Goal: Find specific page/section: Find specific page/section

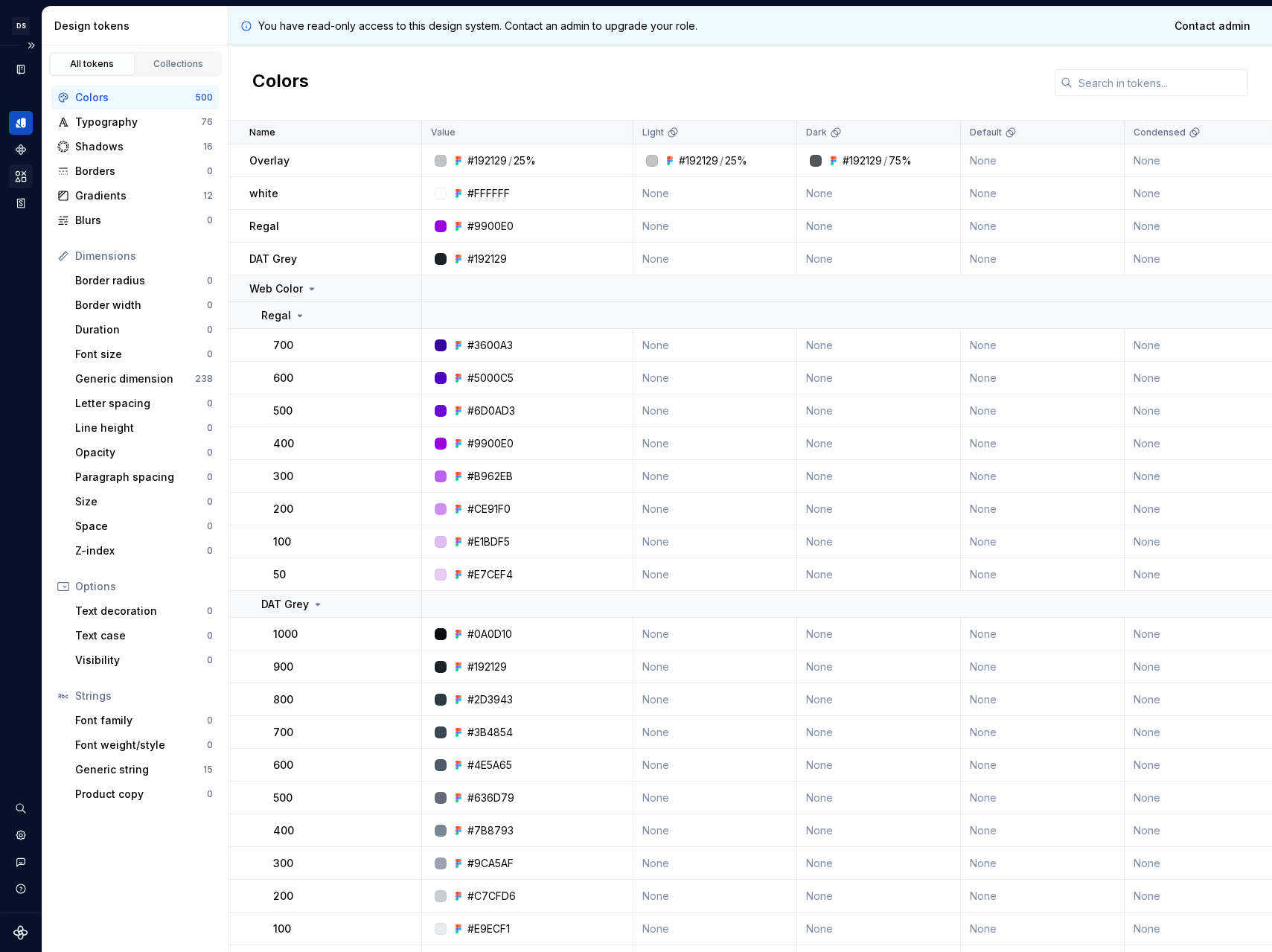
click at [16, 176] on icon "Assets" at bounding box center [21, 176] width 14 height 14
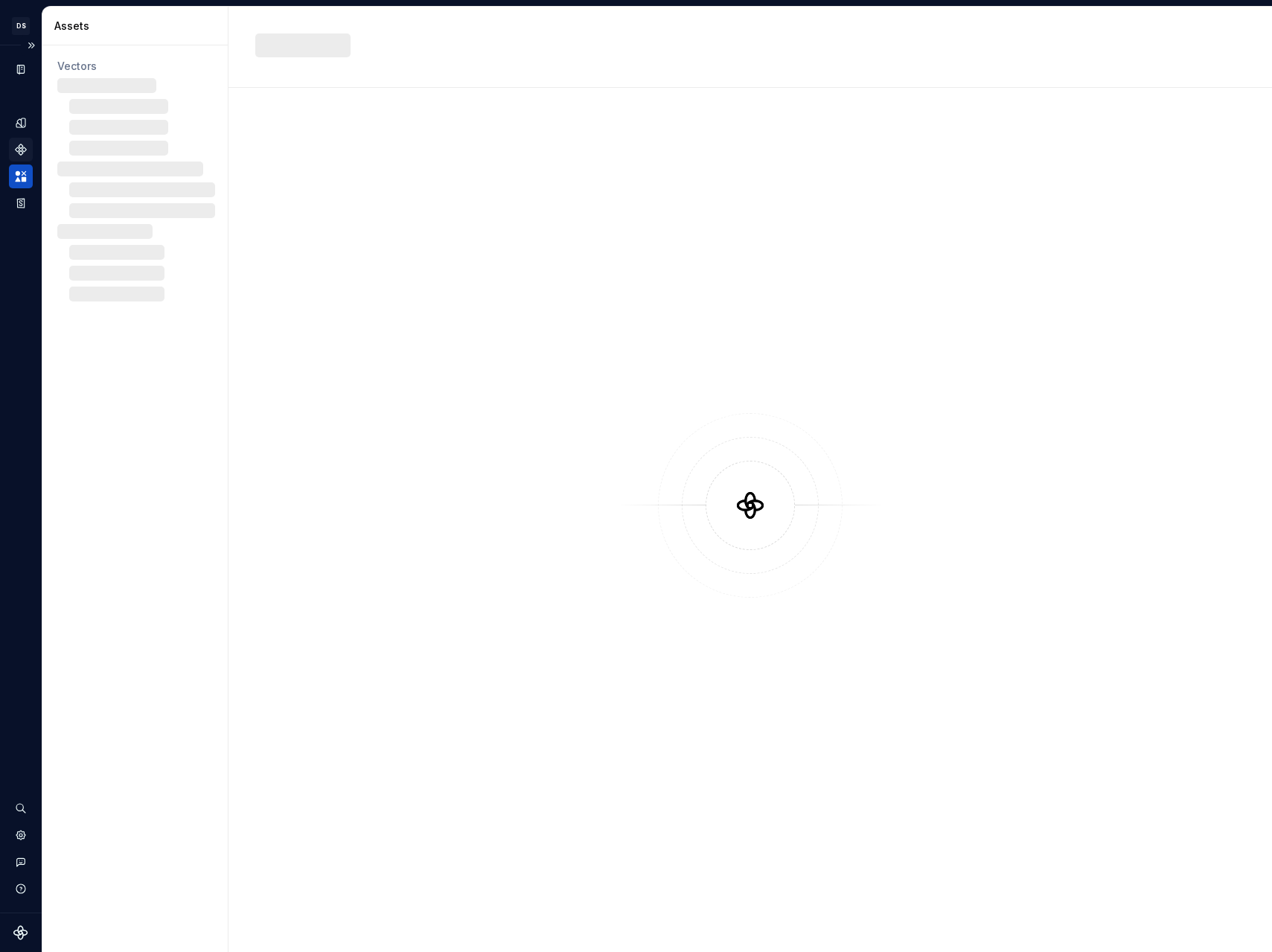
click at [22, 152] on icon "Components" at bounding box center [20, 149] width 10 height 10
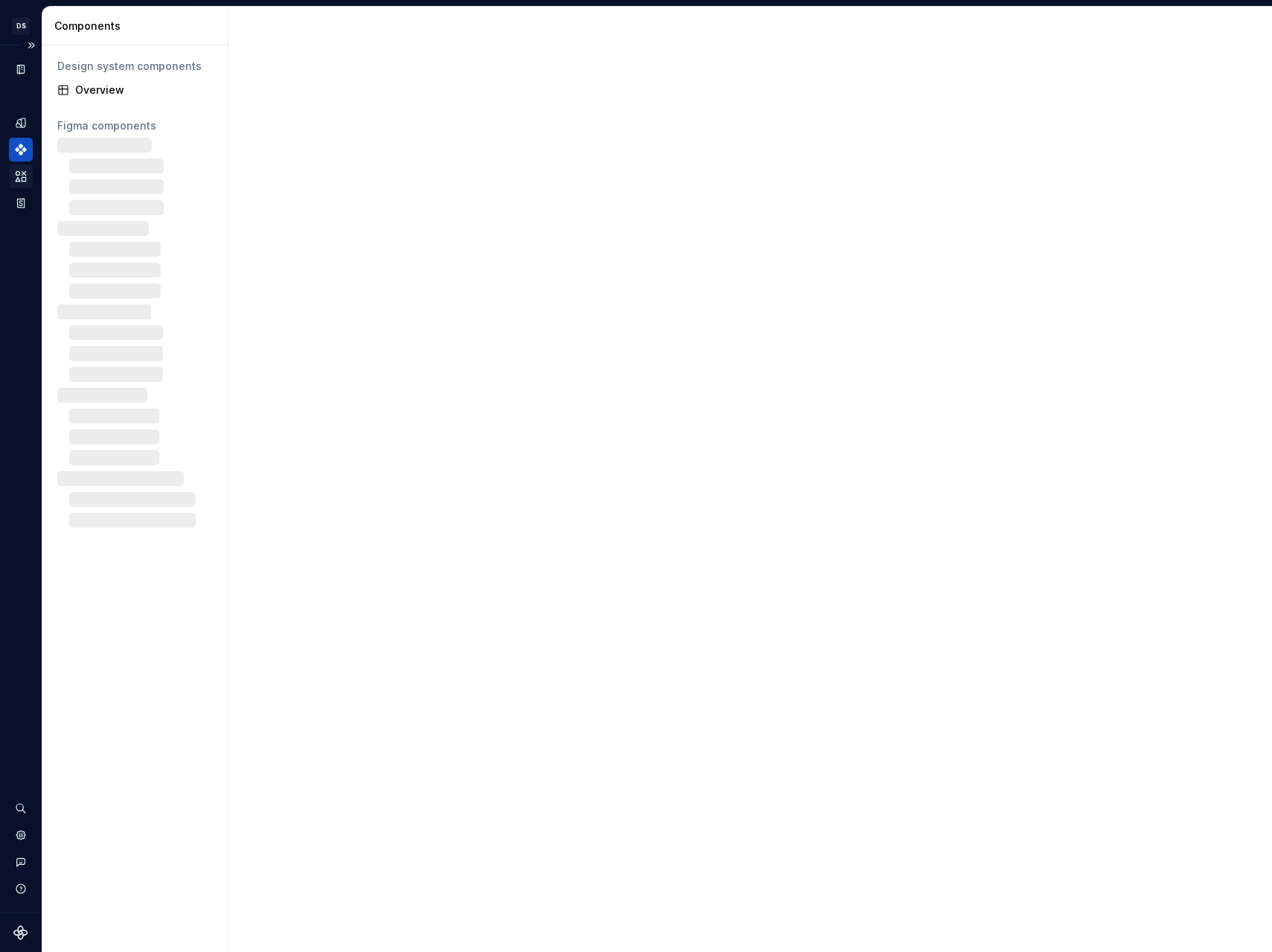
click at [26, 173] on icon "Assets" at bounding box center [21, 176] width 14 height 14
click at [28, 179] on div "Assets" at bounding box center [21, 177] width 24 height 24
click at [22, 175] on icon "Assets" at bounding box center [20, 176] width 10 height 10
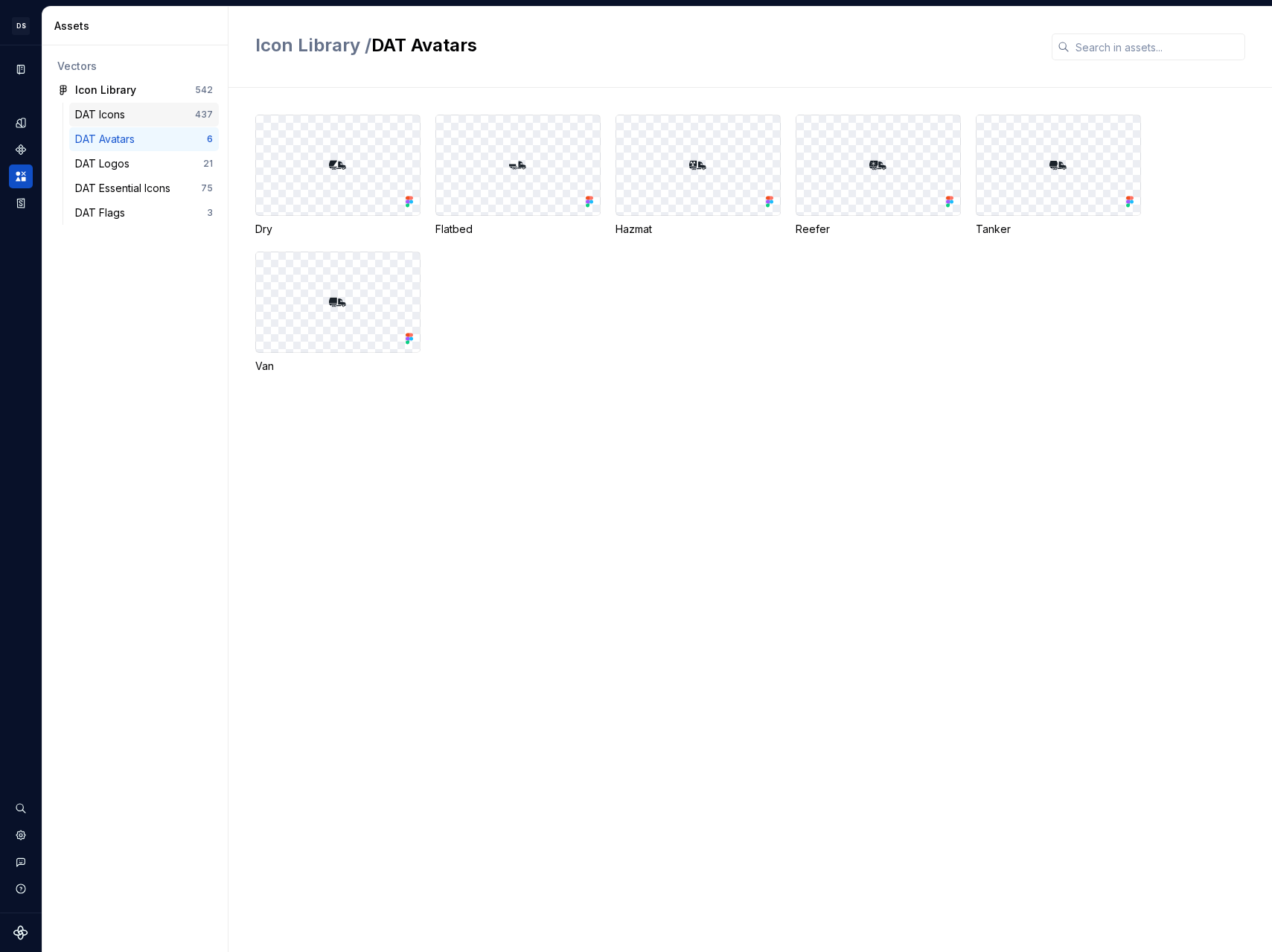
click at [144, 121] on div "DAT Icons" at bounding box center [135, 115] width 120 height 15
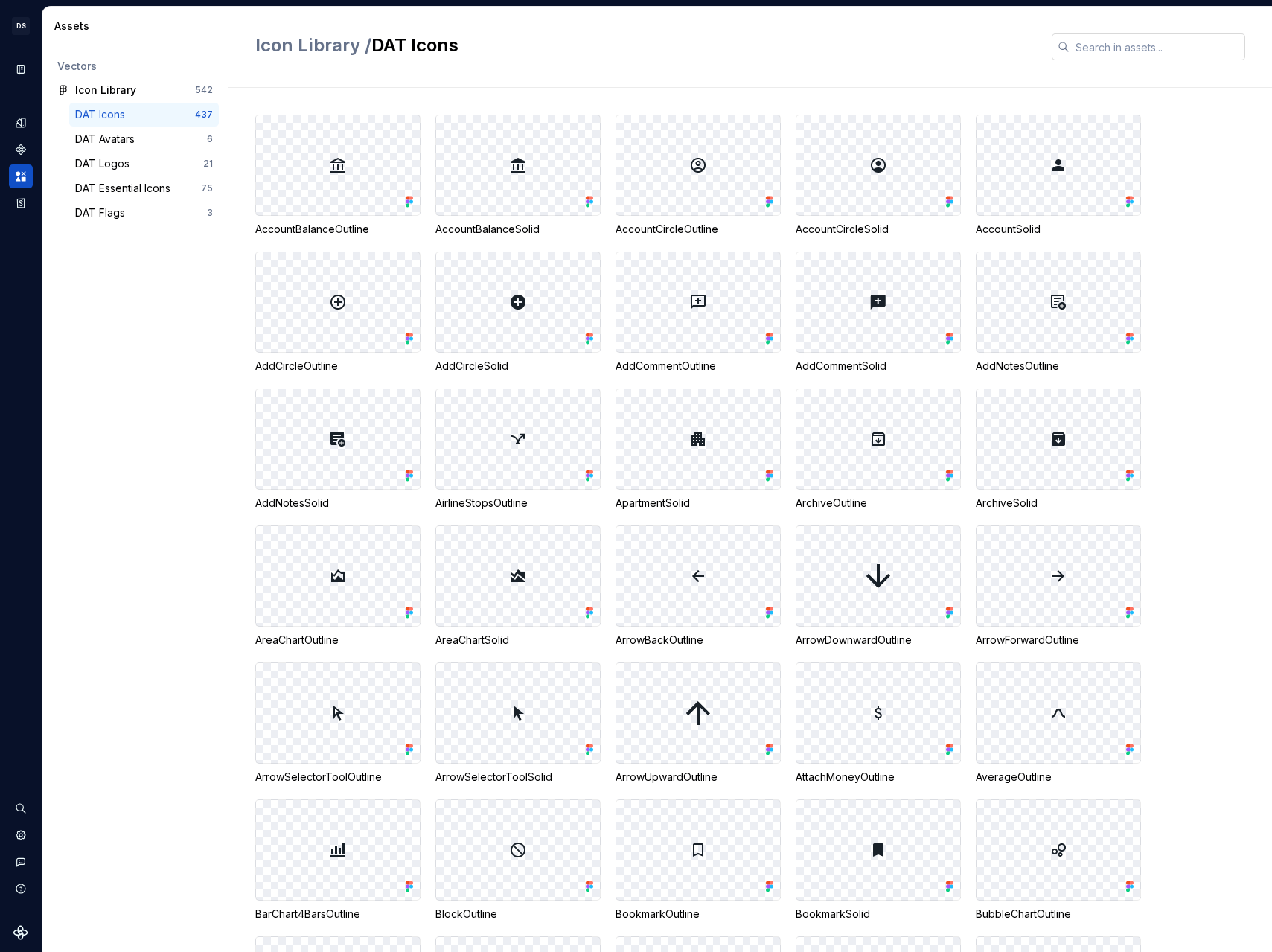
click at [1120, 51] on input "text" at bounding box center [1157, 47] width 176 height 26
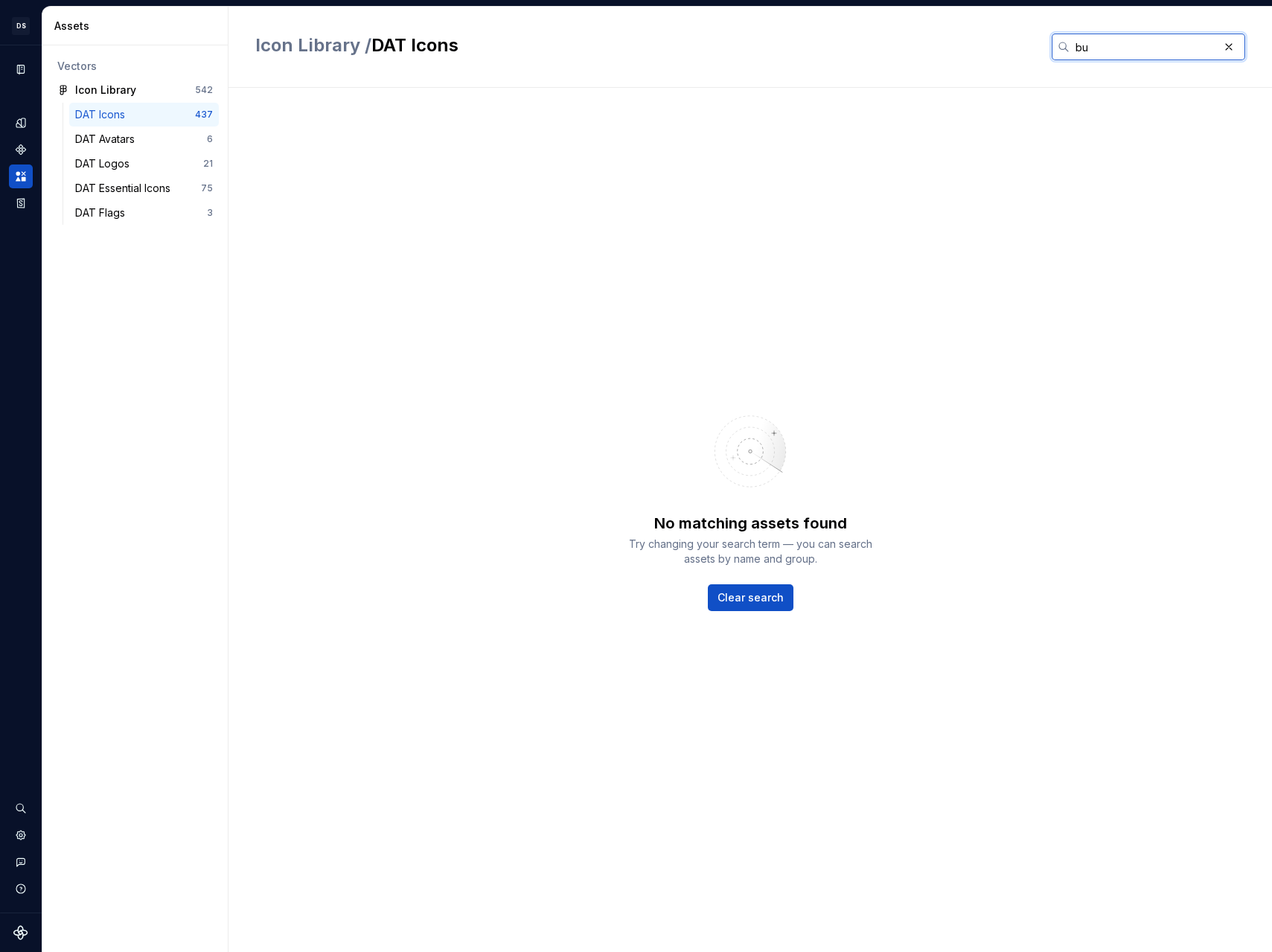
type input "b"
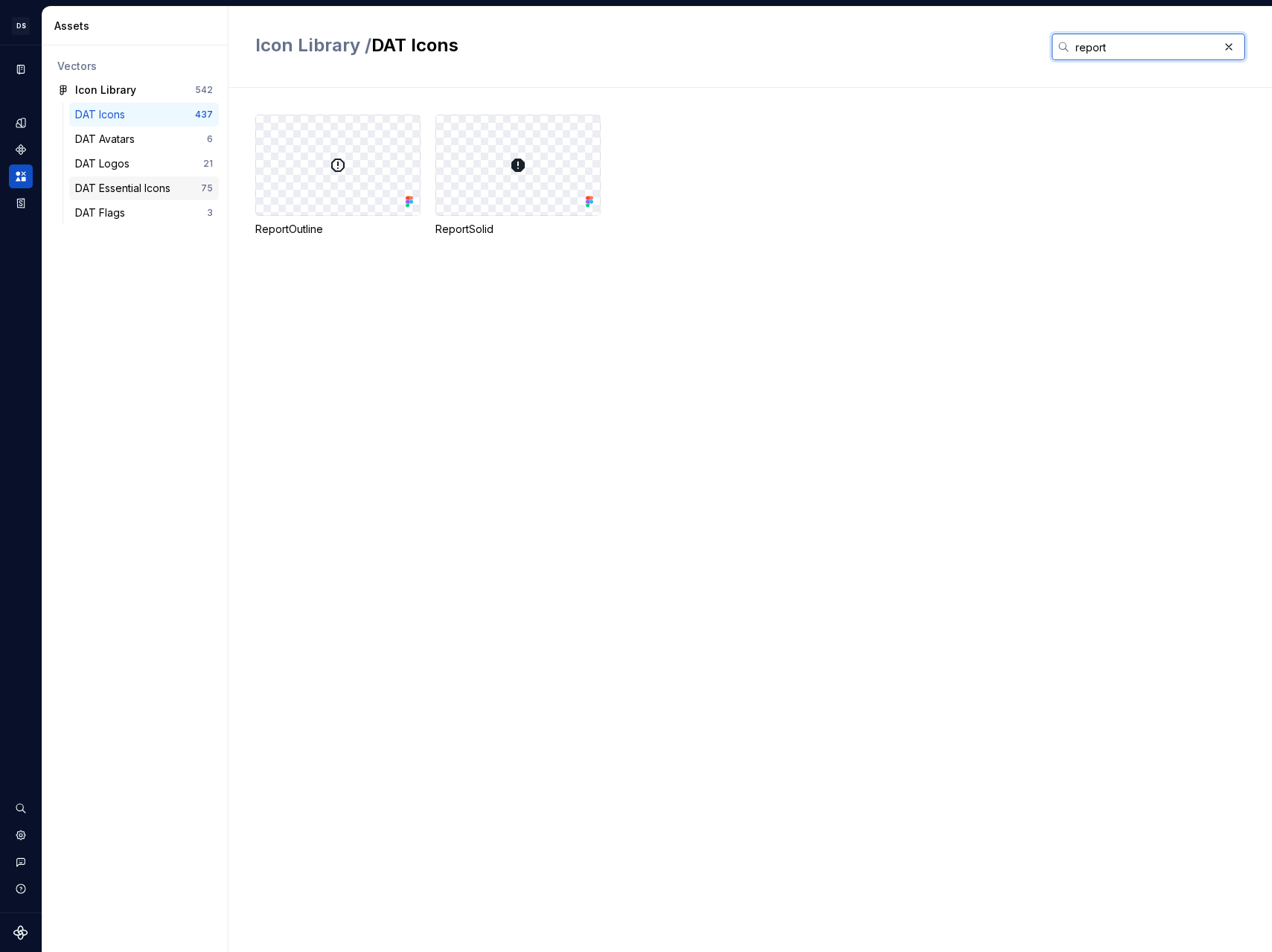
type input "report"
click at [147, 187] on div "DAT Essential Icons" at bounding box center [126, 188] width 101 height 15
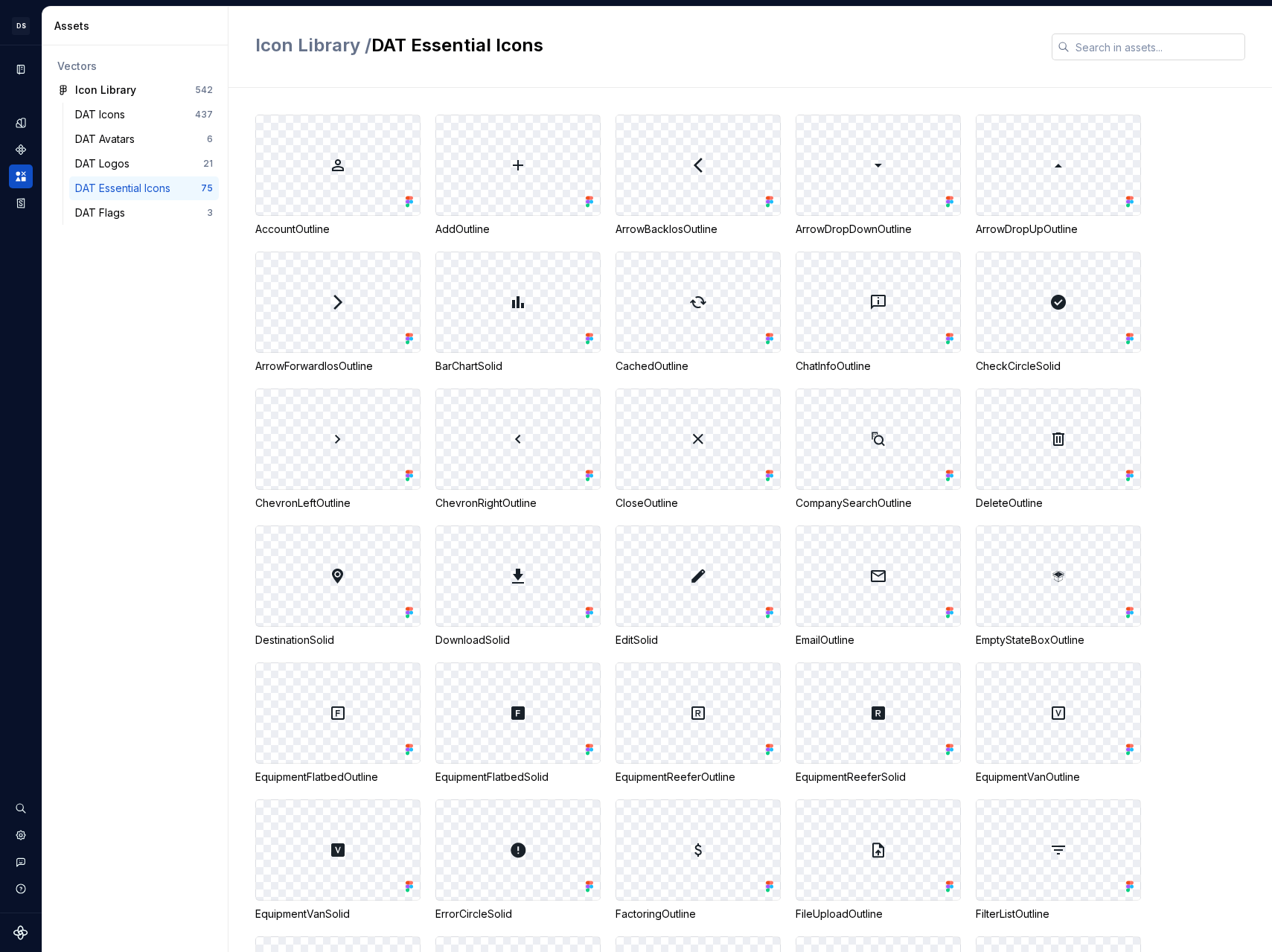
click at [1095, 35] on input "text" at bounding box center [1157, 47] width 176 height 26
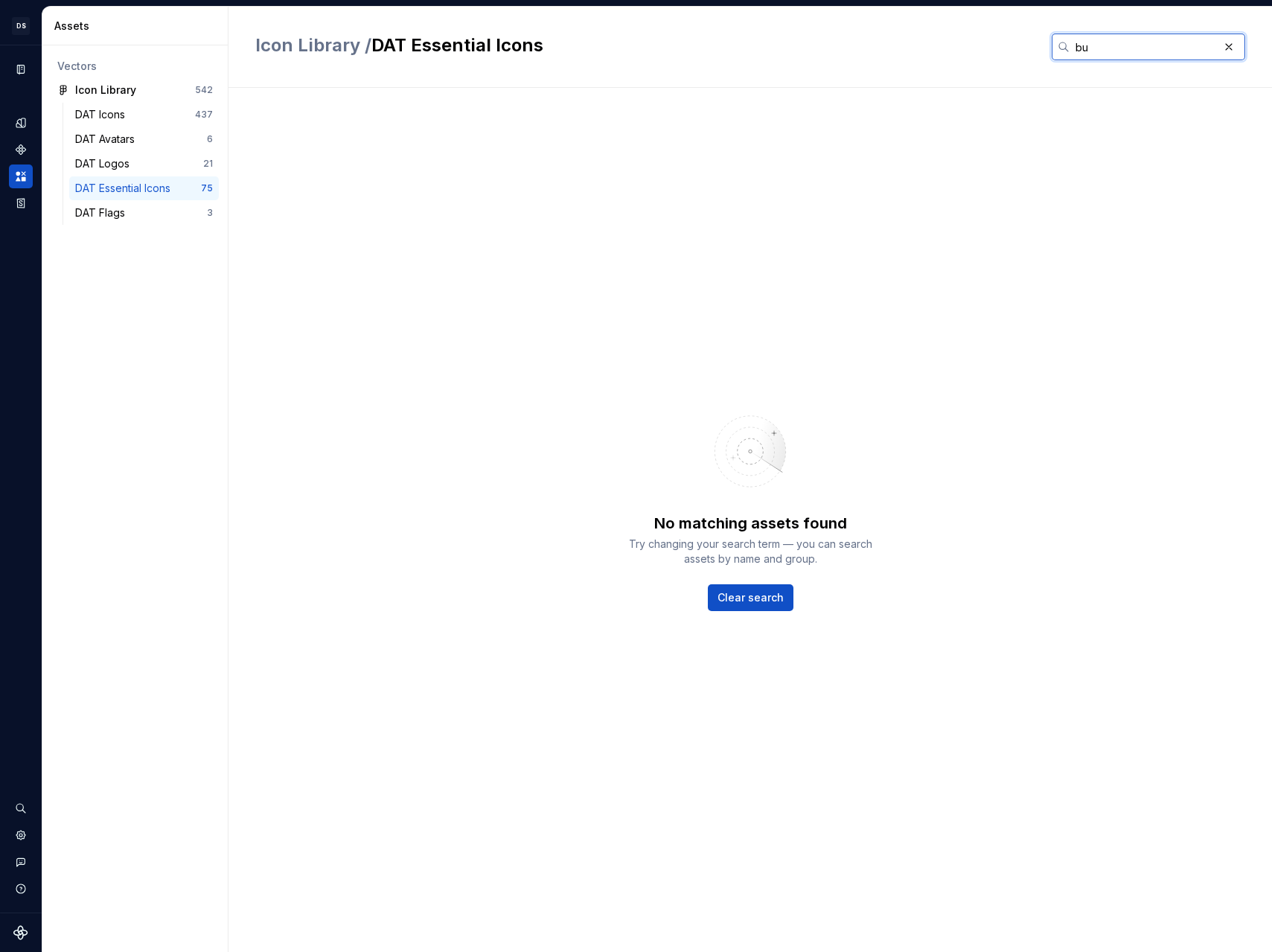
type input "b"
